Goal: Find specific page/section: Find specific page/section

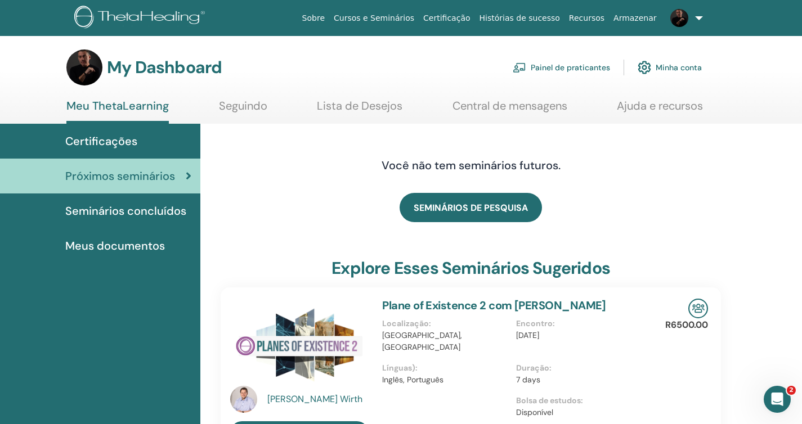
click at [138, 218] on span "Seminários concluídos" at bounding box center [125, 211] width 121 height 17
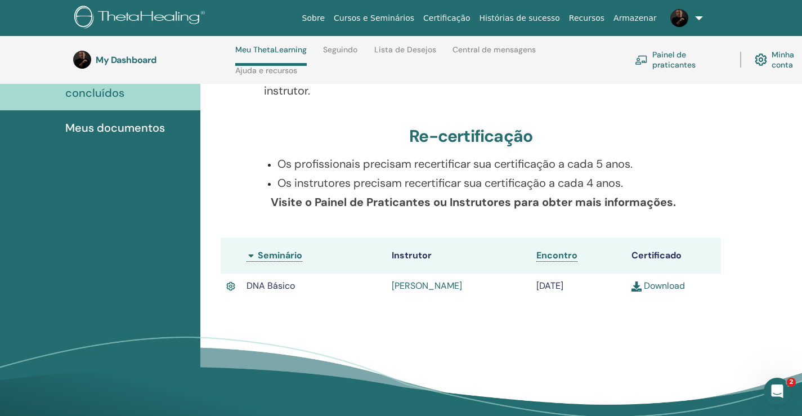
scroll to position [199, 0]
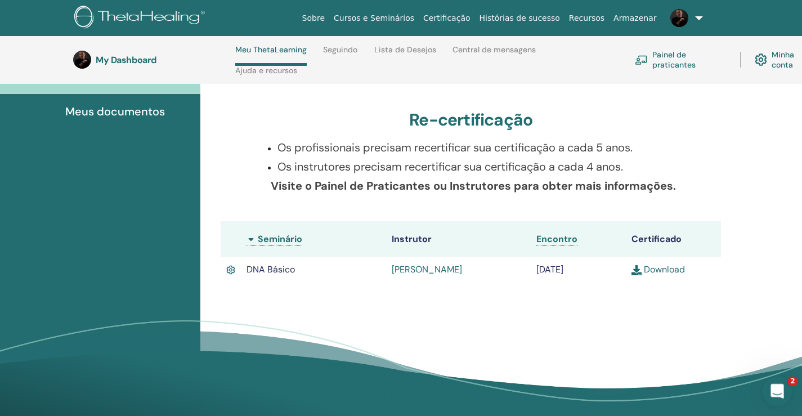
click at [789, 383] on html at bounding box center [775, 389] width 27 height 27
click at [774, 389] on icon "Abertura do Messenger da Intercom" at bounding box center [775, 389] width 19 height 19
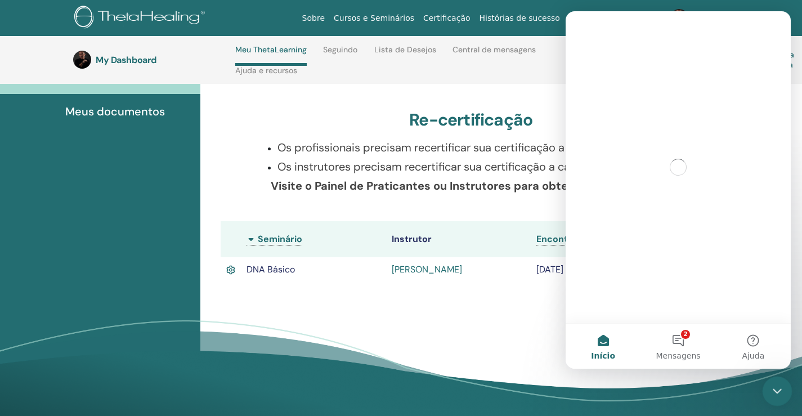
scroll to position [0, 0]
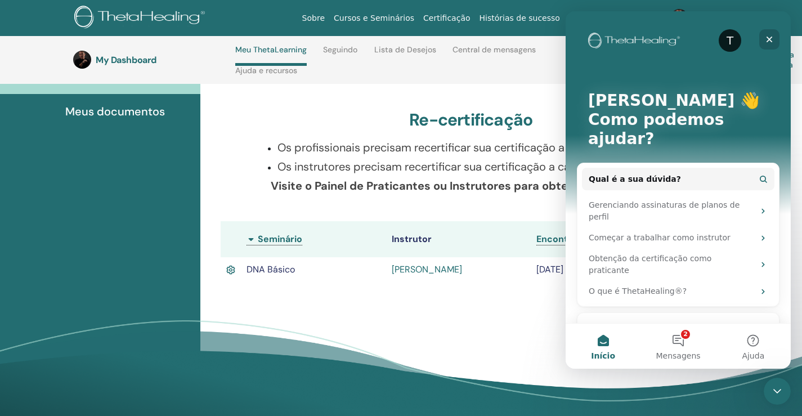
click at [773, 41] on icon "Fechar" at bounding box center [769, 39] width 9 height 9
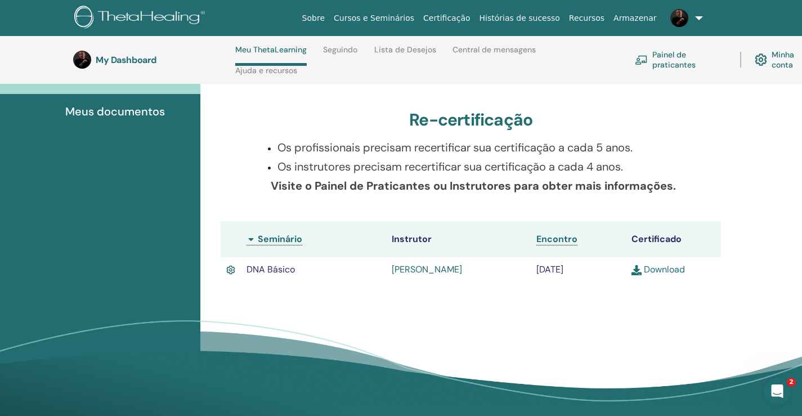
click at [392, 21] on link "Cursos e Seminários" at bounding box center [373, 18] width 89 height 21
